Goal: Information Seeking & Learning: Learn about a topic

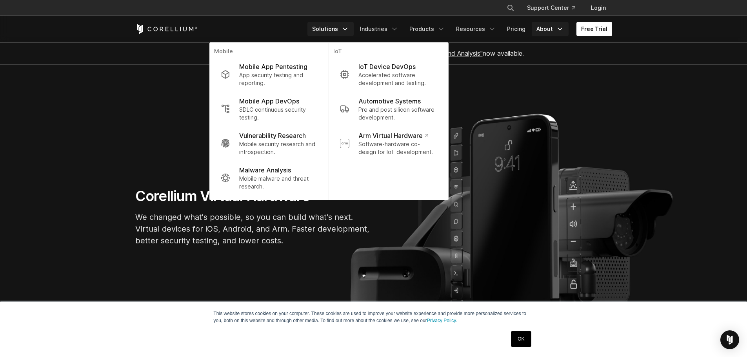
click at [564, 28] on icon "Navigation Menu" at bounding box center [560, 29] width 8 height 8
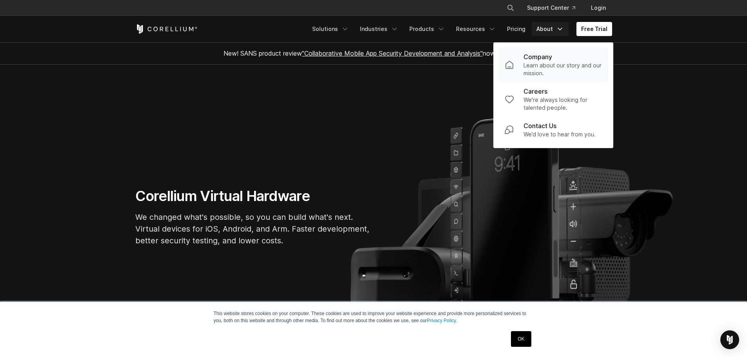
click at [542, 68] on p "Learn about our story and our mission." at bounding box center [562, 70] width 78 height 16
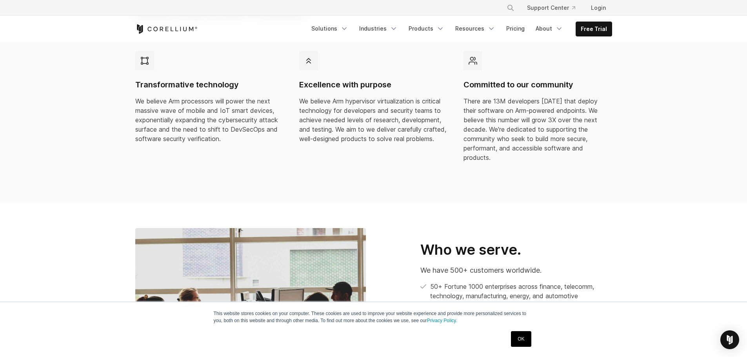
scroll to position [118, 0]
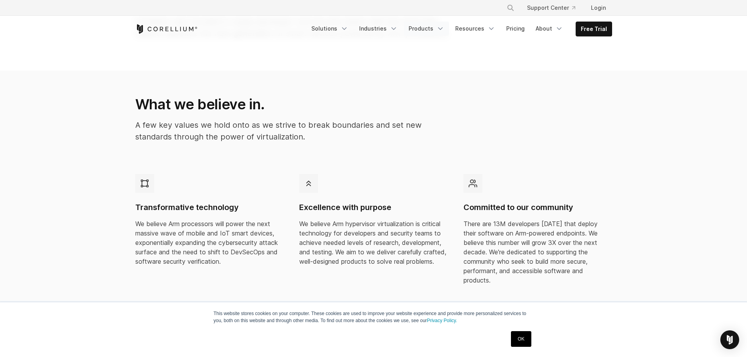
click at [441, 28] on icon "Navigation Menu" at bounding box center [440, 29] width 8 height 8
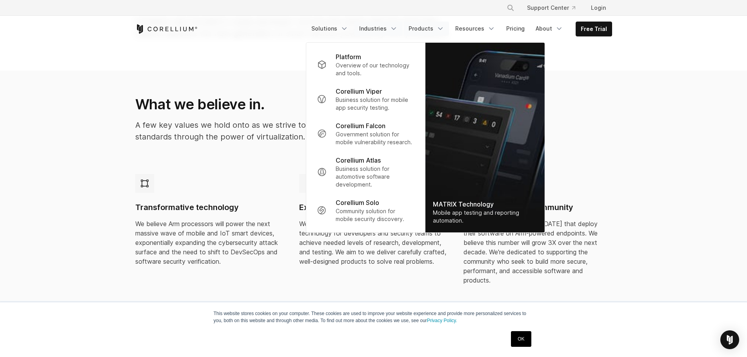
click at [382, 27] on link "Industries" at bounding box center [378, 29] width 48 height 14
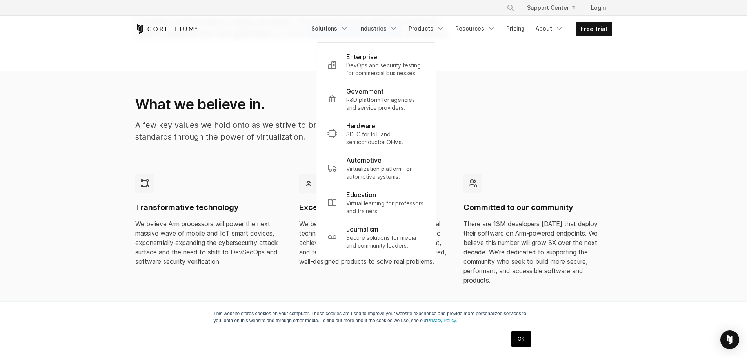
click at [339, 26] on link "Solutions" at bounding box center [330, 29] width 46 height 14
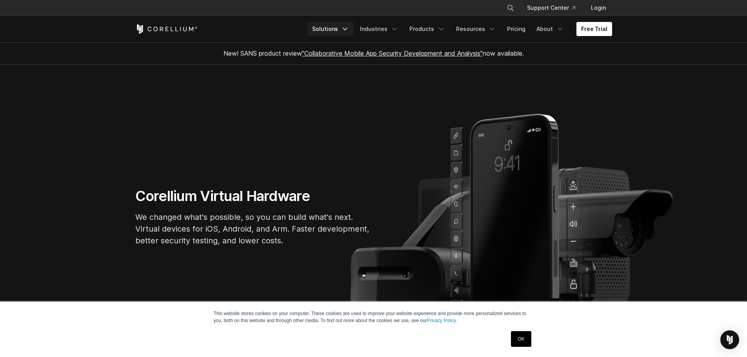
click at [349, 27] on icon "Navigation Menu" at bounding box center [345, 29] width 8 height 8
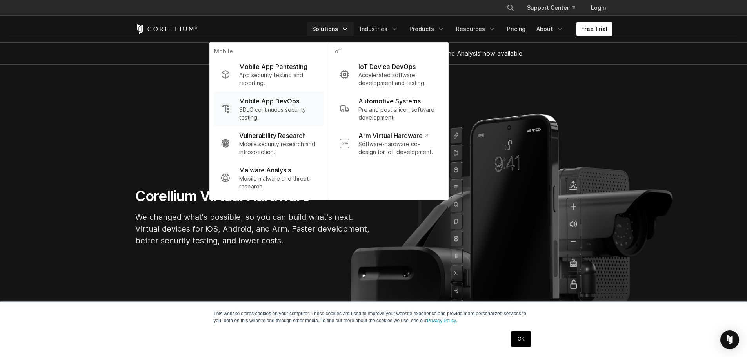
click at [269, 109] on p "SDLC continuous security testing." at bounding box center [278, 114] width 78 height 16
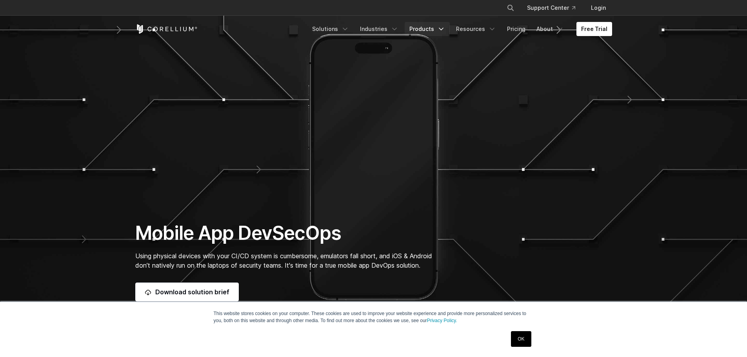
click at [441, 28] on icon "Navigation Menu" at bounding box center [441, 29] width 8 height 8
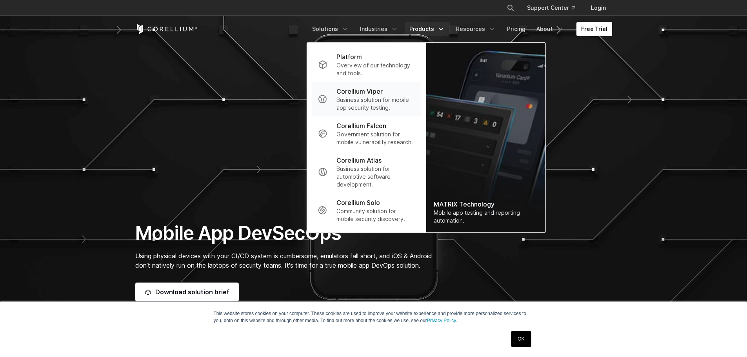
click at [379, 92] on p "Corellium Viper" at bounding box center [359, 91] width 46 height 9
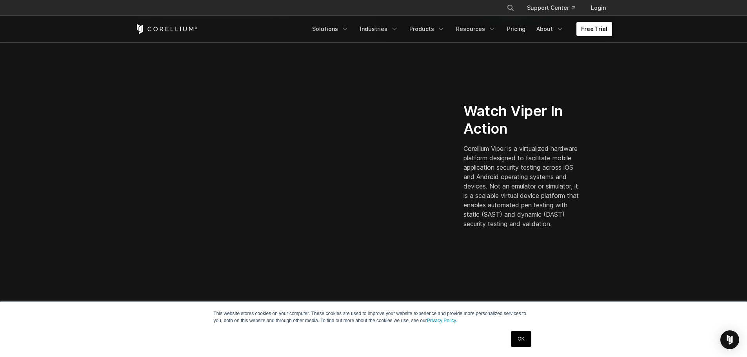
scroll to position [196, 0]
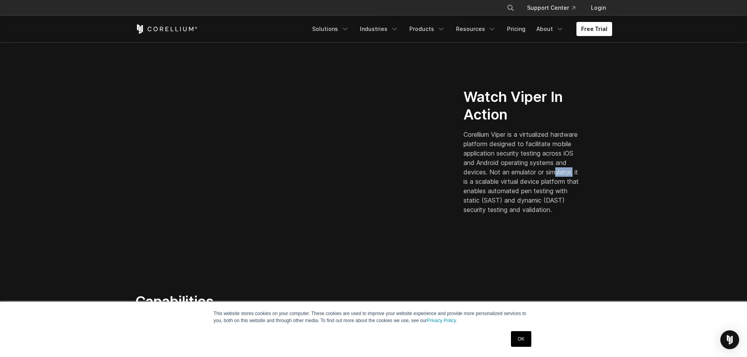
drag, startPoint x: 499, startPoint y: 178, endPoint x: 487, endPoint y: 173, distance: 13.2
click at [483, 174] on p "Corellium Viper is a virtualized hardware platform designed to facilitate mobil…" at bounding box center [522, 172] width 119 height 85
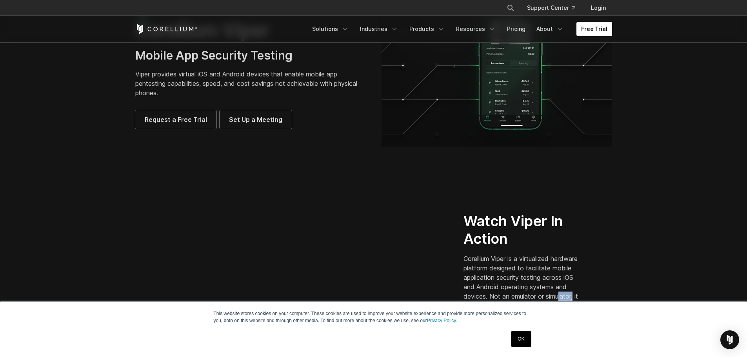
scroll to position [0, 0]
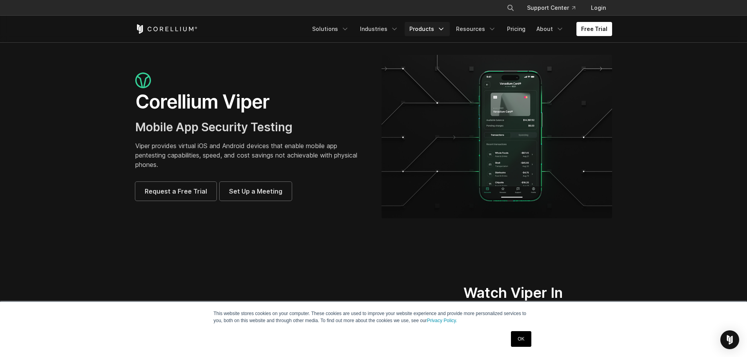
click at [444, 26] on icon "Navigation Menu" at bounding box center [441, 29] width 8 height 8
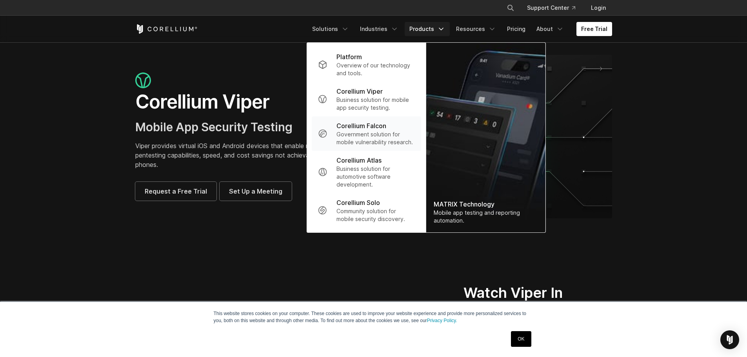
click at [362, 132] on p "Government solution for mobile vulnerability research." at bounding box center [375, 139] width 78 height 16
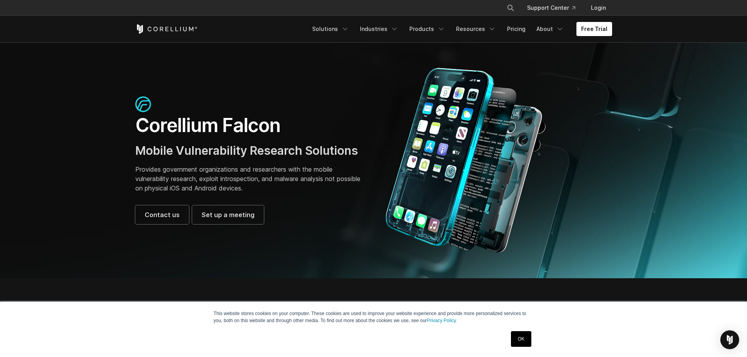
click at [272, 165] on p "Provides government organizations and researchers with the mobile vulnerability…" at bounding box center [250, 179] width 231 height 28
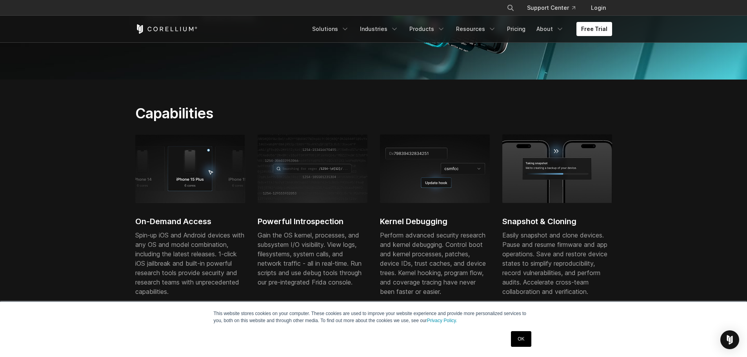
scroll to position [196, 0]
